Goal: Find specific page/section: Find specific page/section

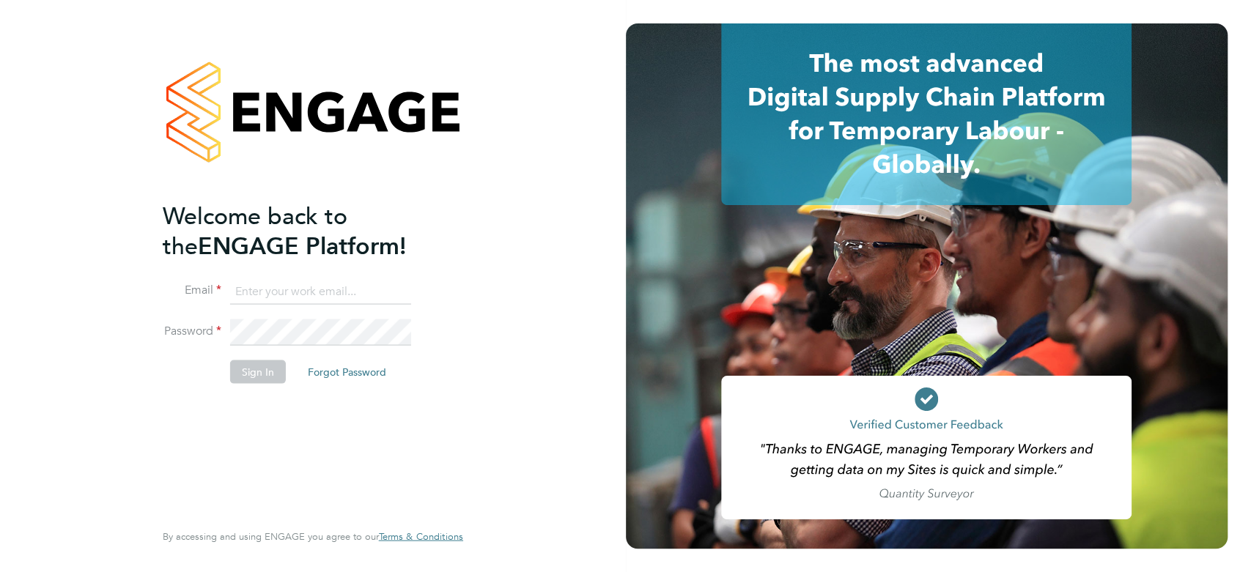
type input "[EMAIL_ADDRESS][PERSON_NAME][DOMAIN_NAME]"
click at [240, 366] on button "Sign In" at bounding box center [258, 371] width 56 height 23
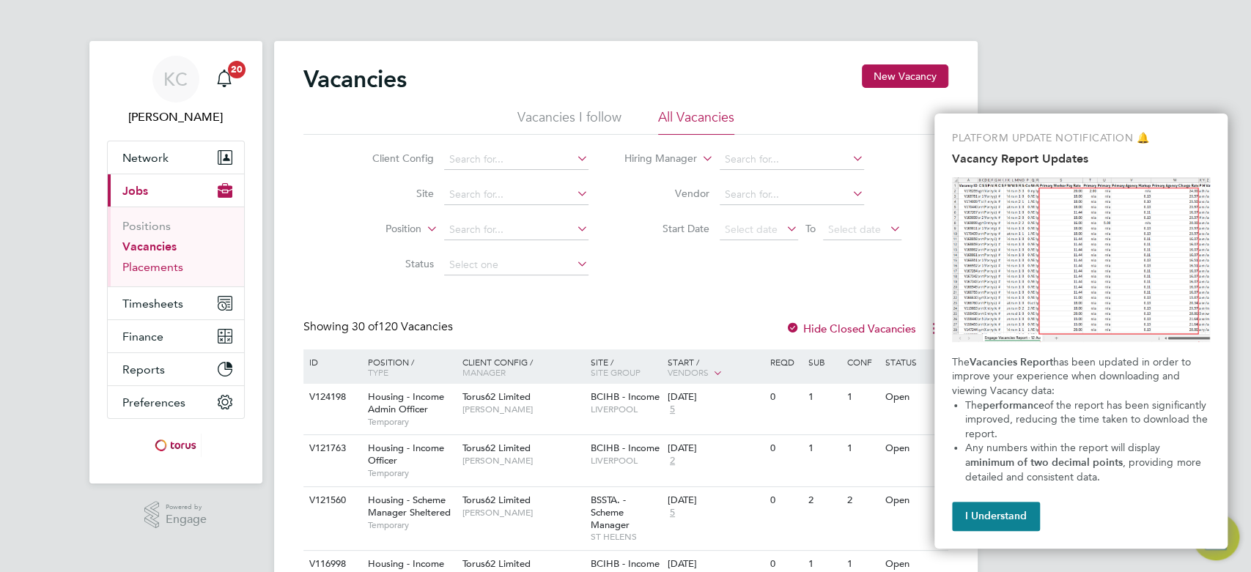
click at [169, 268] on link "Placements" at bounding box center [152, 267] width 61 height 14
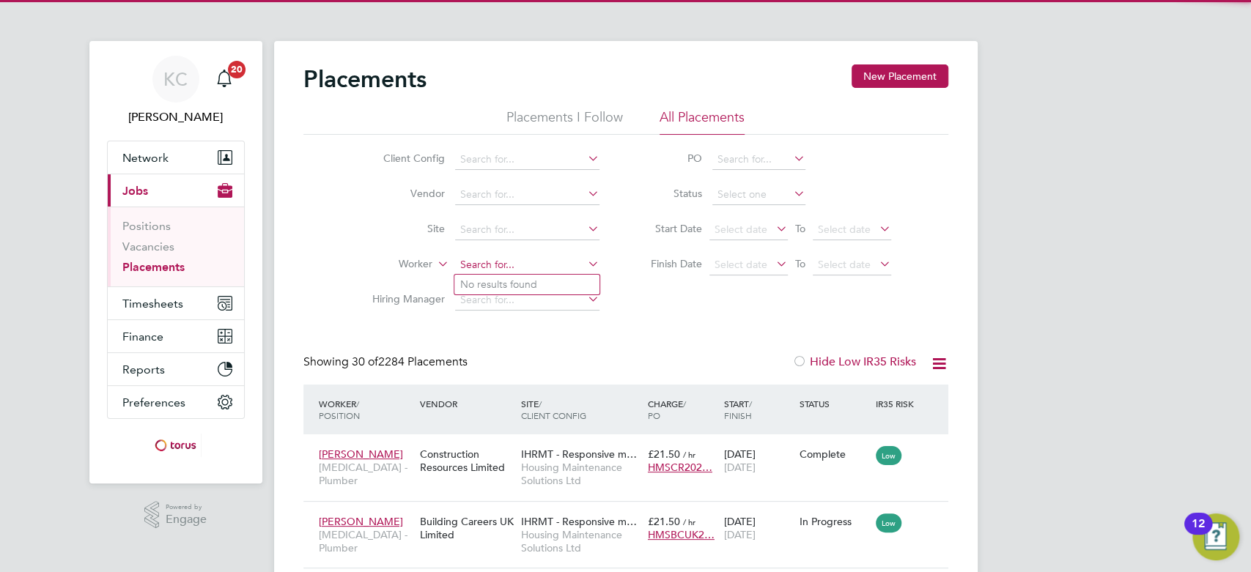
click at [498, 269] on input at bounding box center [527, 265] width 144 height 21
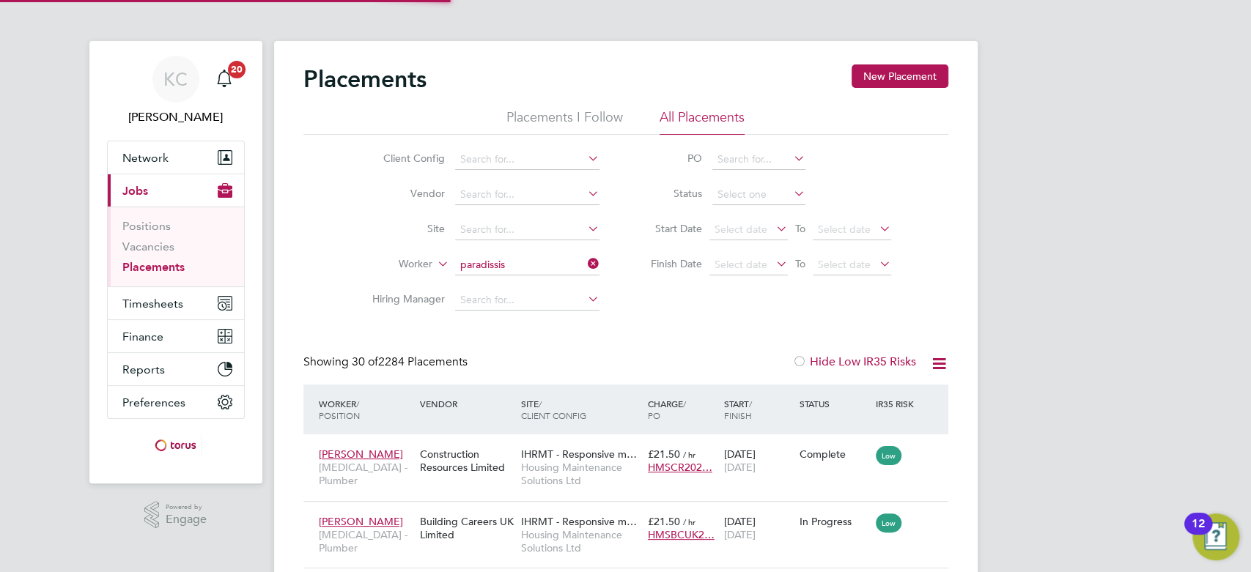
click at [545, 278] on b "Paradi" at bounding box center [561, 284] width 32 height 12
type input "Ernie Paradissis"
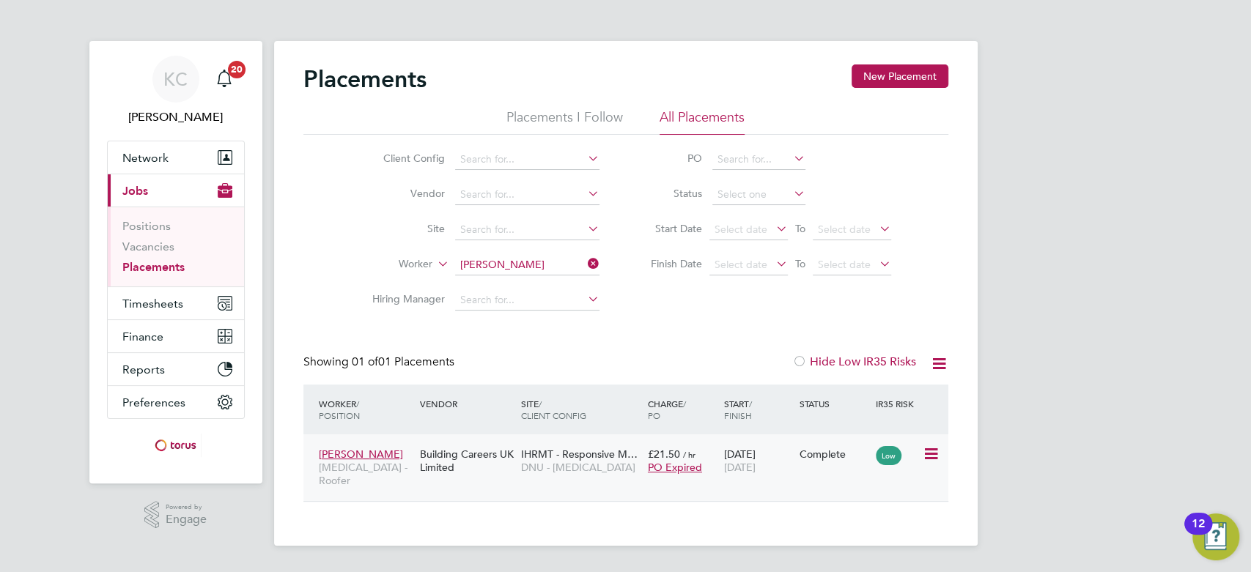
click at [346, 448] on span "Ernie Paradissis" at bounding box center [361, 454] width 84 height 13
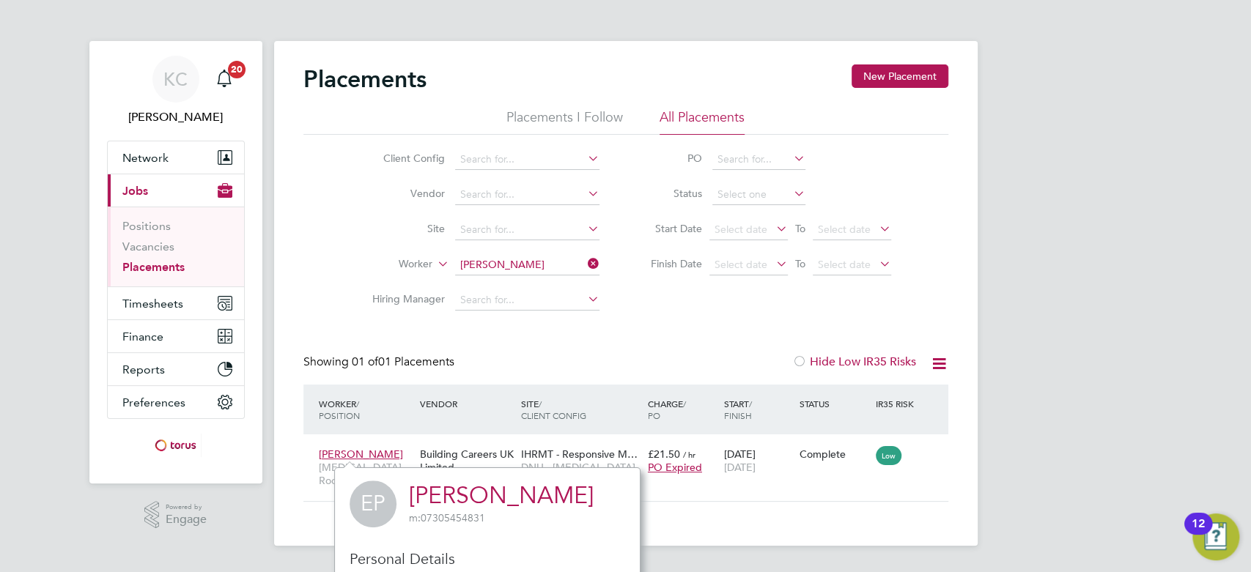
click at [1175, 204] on div "KC Kirsty Coburn Notifications 20 Applications: Network Team Members Businesses…" at bounding box center [625, 284] width 1251 height 569
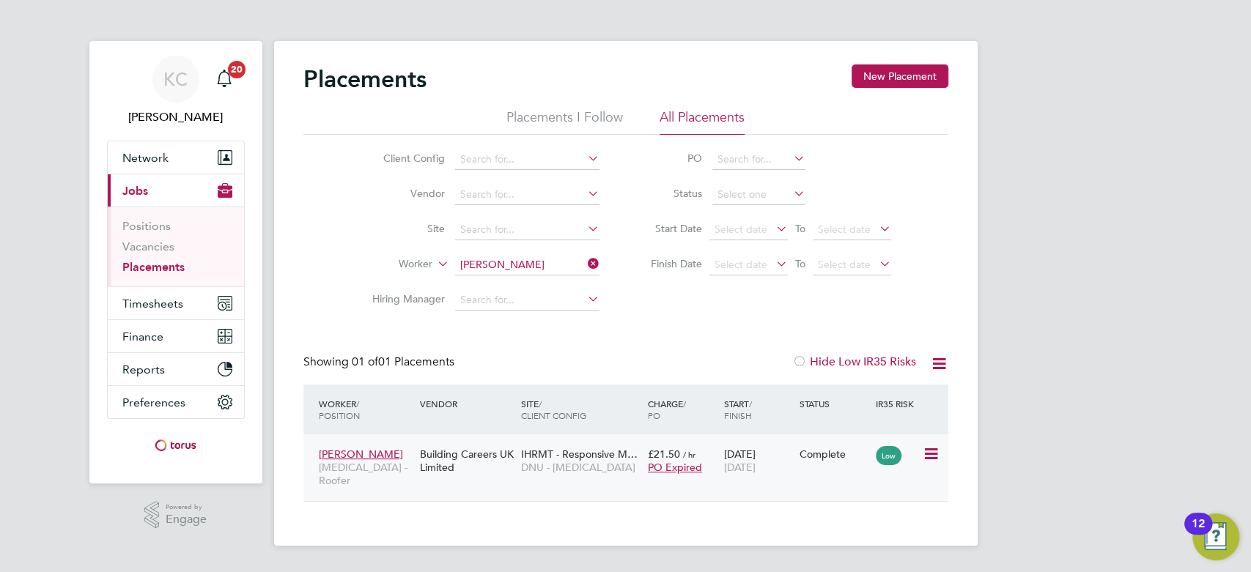
click at [375, 450] on span "Ernie Paradissis" at bounding box center [361, 454] width 84 height 13
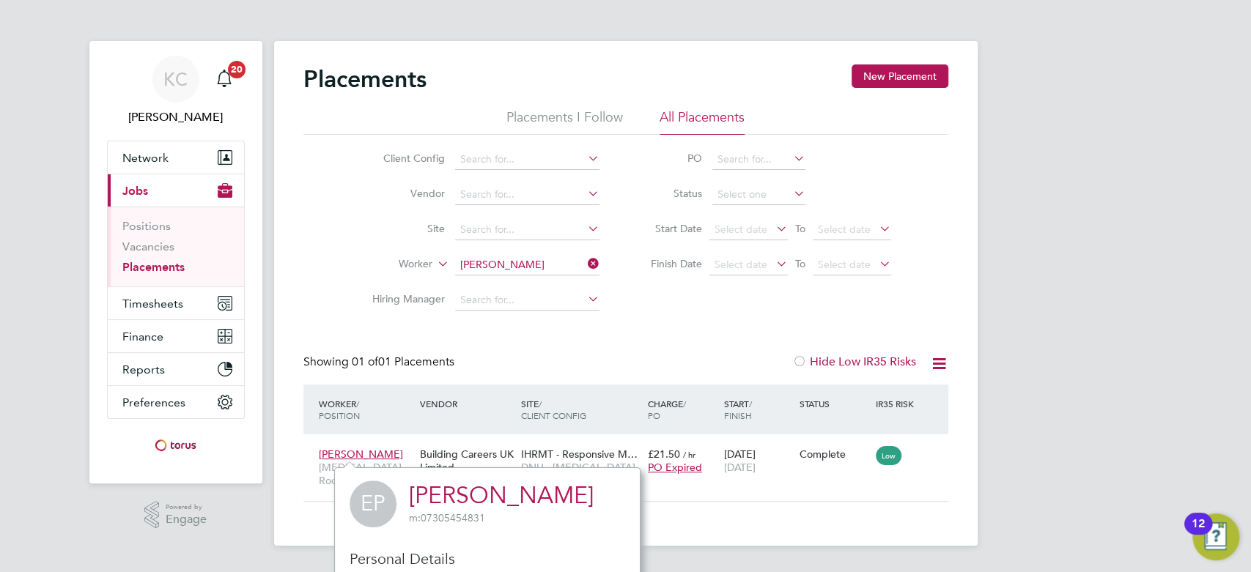
click at [448, 497] on link "Ernie Paradissis" at bounding box center [501, 495] width 185 height 29
